Goal: Transaction & Acquisition: Purchase product/service

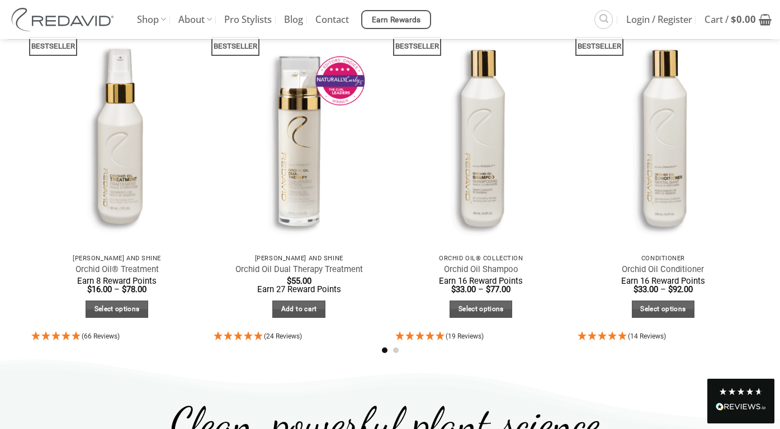
scroll to position [622, 0]
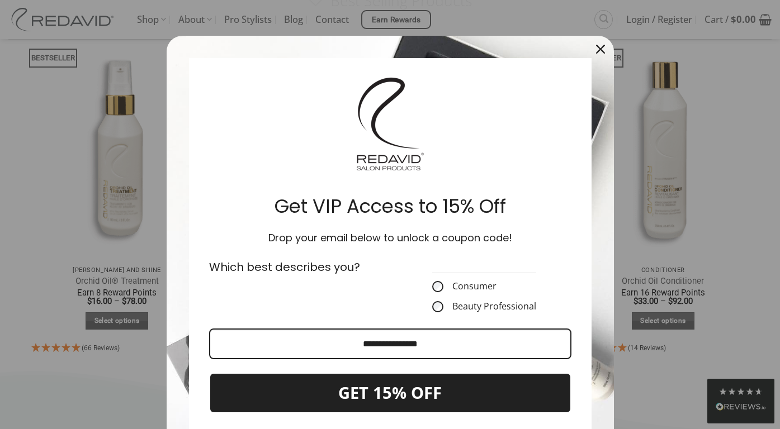
click at [596, 48] on icon "close icon" at bounding box center [600, 49] width 9 height 9
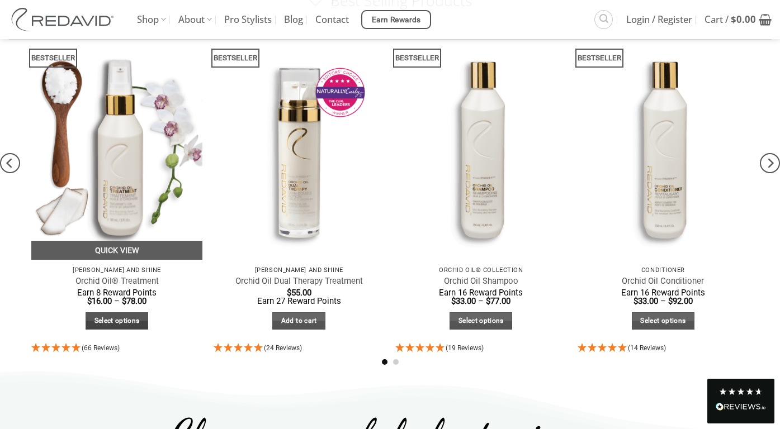
click at [108, 322] on link "Select options" at bounding box center [117, 320] width 63 height 17
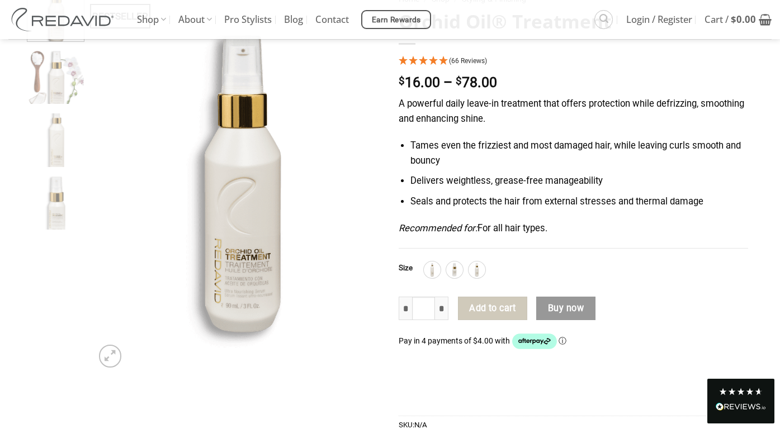
scroll to position [132, 0]
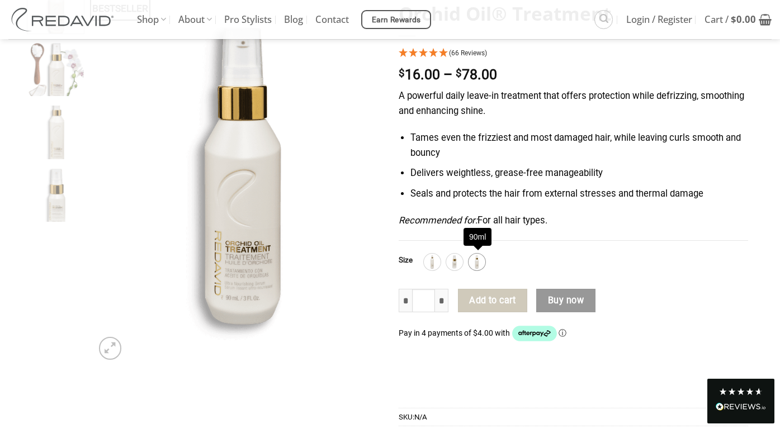
click at [478, 262] on img at bounding box center [476, 262] width 15 height 15
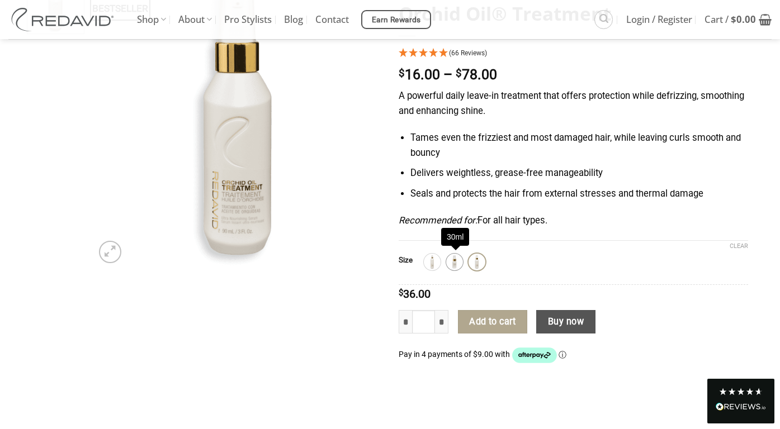
click at [460, 264] on img at bounding box center [454, 262] width 15 height 15
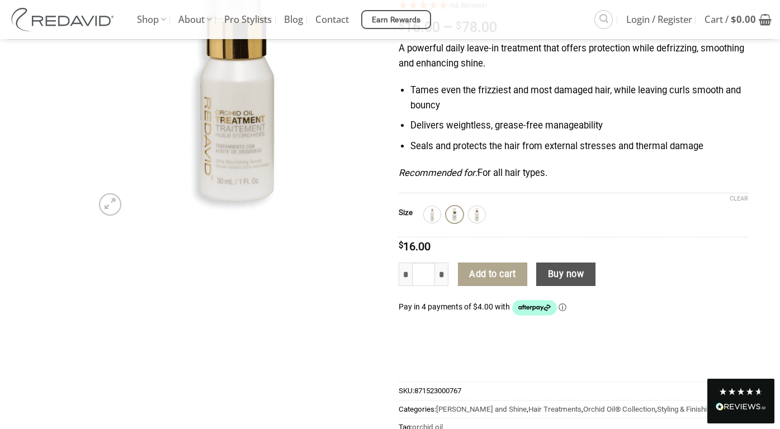
scroll to position [181, 0]
click at [479, 216] on img at bounding box center [476, 214] width 15 height 15
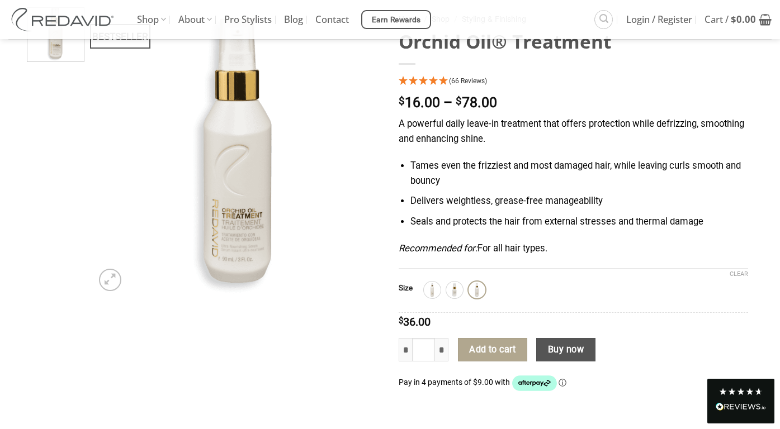
scroll to position [110, 0]
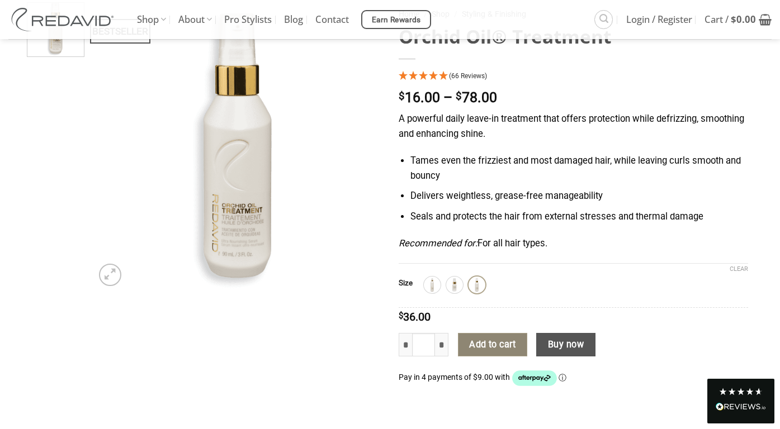
click at [486, 344] on button "Add to cart" at bounding box center [492, 344] width 69 height 23
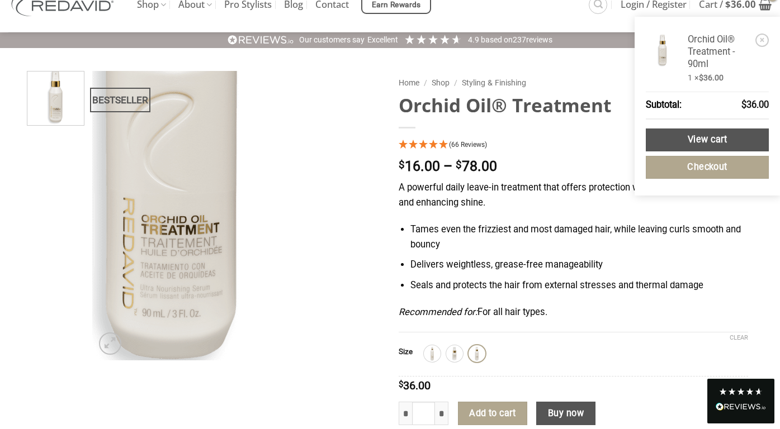
scroll to position [0, 0]
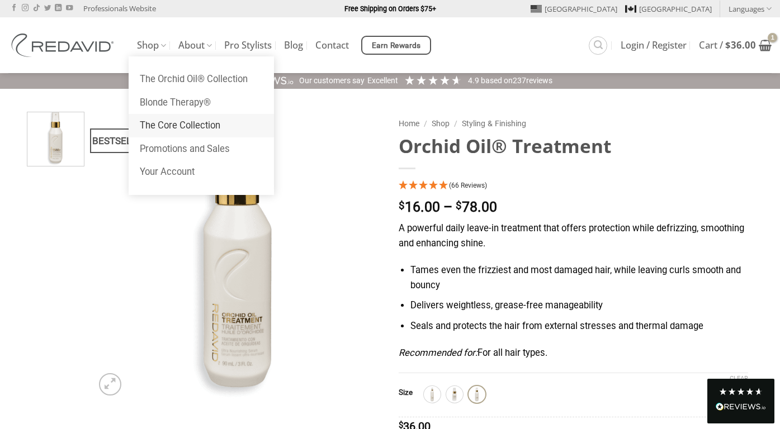
click at [187, 126] on link "The Core Collection" at bounding box center [201, 125] width 145 height 23
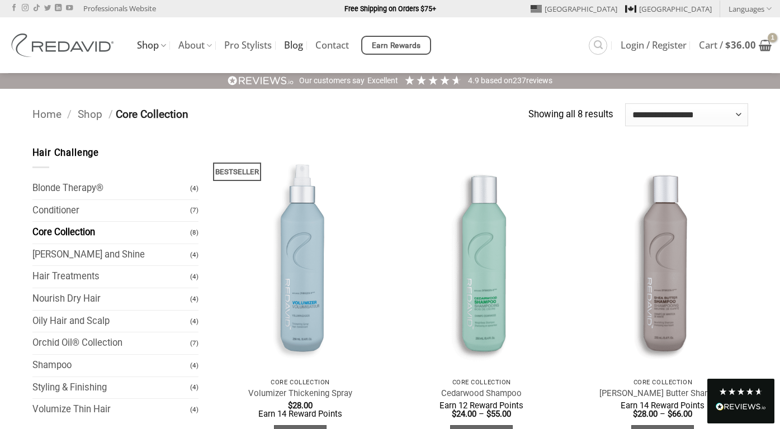
click at [294, 47] on link "Blog" at bounding box center [293, 45] width 19 height 20
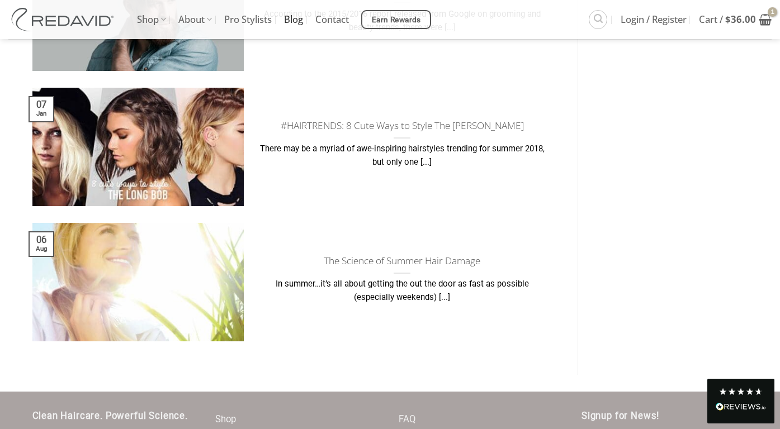
scroll to position [1126, 0]
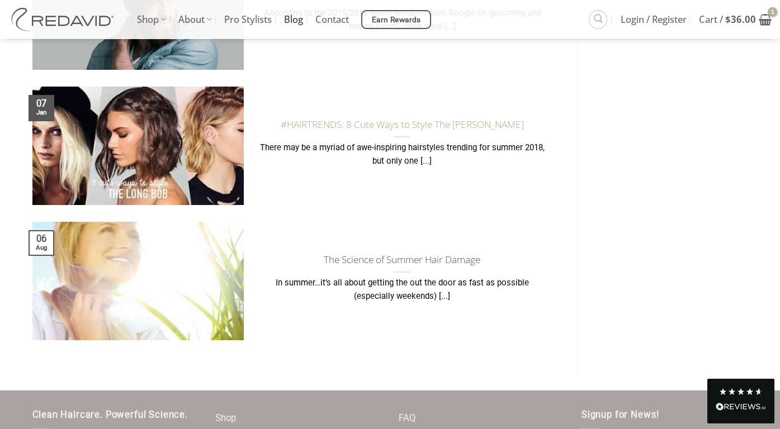
click at [424, 125] on link "#HAIRTRENDS: 8 Cute Ways to Style The Long Bob" at bounding box center [402, 124] width 243 height 12
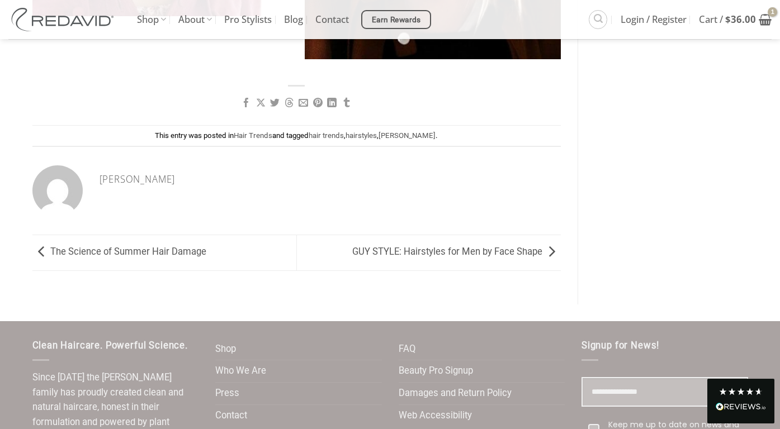
scroll to position [1802, 0]
